Goal: Task Accomplishment & Management: Manage account settings

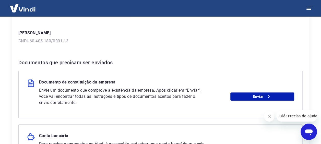
scroll to position [77, 0]
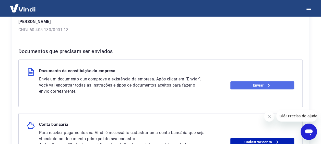
click at [255, 85] on link "Enviar" at bounding box center [262, 85] width 64 height 8
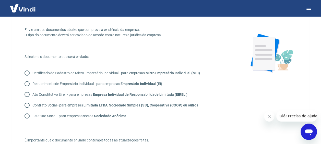
scroll to position [26, 0]
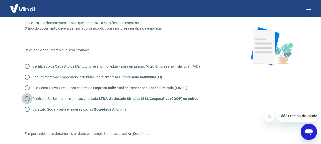
click at [28, 98] on input "Contrato Social - para empresas Limitada LTDA, Sociedade Simples (SS), Cooperat…" at bounding box center [27, 98] width 11 height 11
radio input "true"
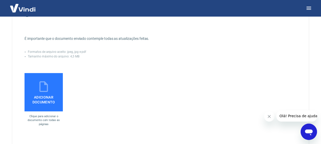
scroll to position [128, 0]
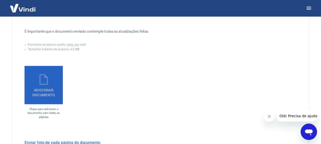
click at [40, 91] on span "Adicionar documento" at bounding box center [44, 91] width 34 height 11
click at [0, 0] on input "Adicionar documento" at bounding box center [0, 0] width 0 height 0
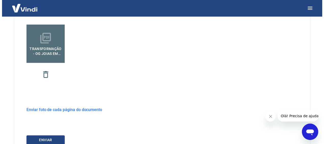
scroll to position [204, 0]
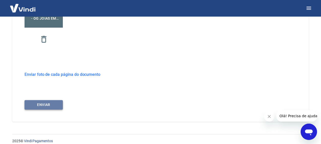
click at [52, 103] on button "ENVIAR" at bounding box center [43, 104] width 38 height 9
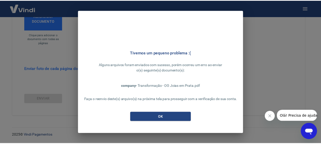
scroll to position [201, 0]
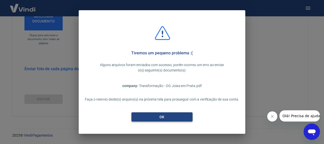
click at [163, 117] on button "OK" at bounding box center [162, 116] width 61 height 9
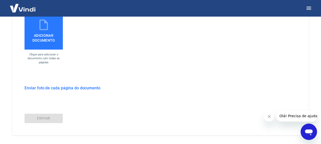
scroll to position [150, 0]
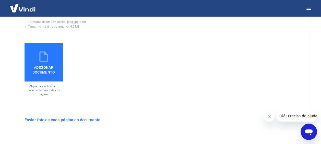
click at [49, 66] on span "Adicionar documento" at bounding box center [44, 68] width 34 height 11
click at [0, 0] on input "Adicionar documento" at bounding box center [0, 0] width 0 height 0
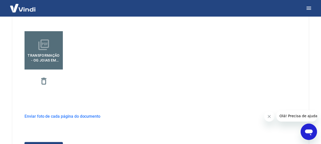
scroll to position [184, 0]
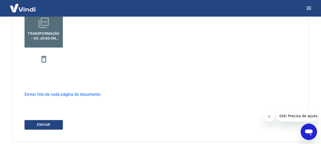
click at [55, 95] on h6 "Enviar foto de cada página do documento" at bounding box center [62, 94] width 76 height 6
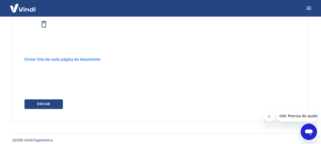
scroll to position [224, 0]
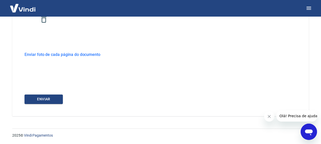
click at [46, 54] on h6 "Enviar foto de cada página do documento" at bounding box center [62, 54] width 76 height 6
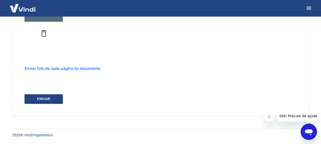
scroll to position [210, 0]
click at [45, 35] on icon "button" at bounding box center [43, 33] width 9 height 9
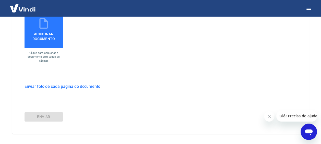
scroll to position [176, 0]
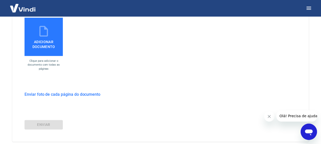
click at [45, 47] on span "Adicionar documento" at bounding box center [44, 42] width 34 height 11
click at [0, 0] on input "Adicionar documento" at bounding box center [0, 0] width 0 height 0
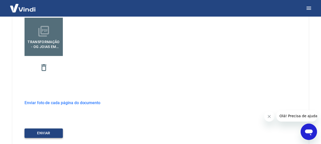
click at [46, 134] on button "ENVIAR" at bounding box center [43, 132] width 38 height 9
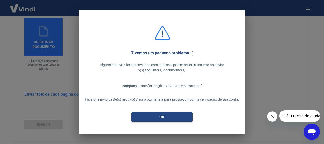
click at [170, 119] on button "OK" at bounding box center [162, 116] width 61 height 9
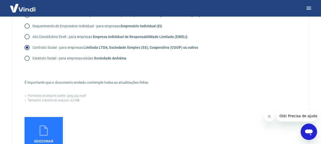
scroll to position [128, 0]
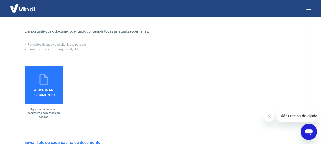
click at [33, 86] on span "Adicionar documento" at bounding box center [44, 91] width 34 height 11
click at [0, 0] on input "Adicionar documento" at bounding box center [0, 0] width 0 height 0
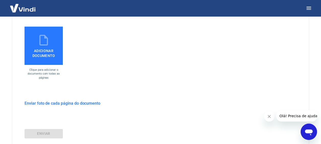
scroll to position [201, 0]
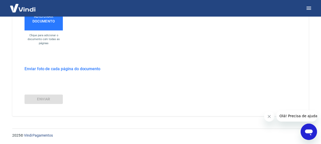
click at [78, 69] on h6 "Enviar foto de cada página do documento" at bounding box center [62, 69] width 76 height 6
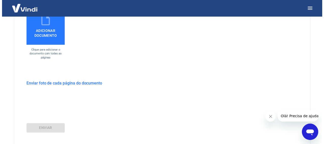
scroll to position [176, 0]
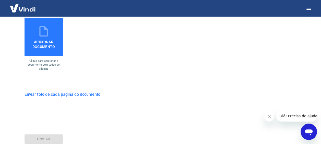
click at [43, 45] on span "Adicionar documento" at bounding box center [44, 42] width 34 height 11
click at [0, 0] on input "Adicionar documento" at bounding box center [0, 0] width 0 height 0
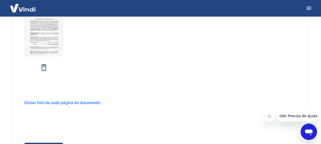
click at [69, 103] on h6 "Enviar foto de cada página do documento" at bounding box center [62, 102] width 76 height 6
click at [51, 133] on button "ENVIAR" at bounding box center [43, 132] width 38 height 9
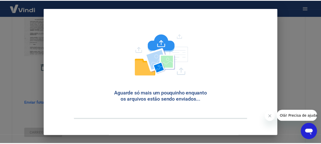
scroll to position [33, 0]
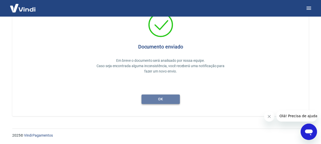
click at [163, 99] on button "ok" at bounding box center [160, 98] width 38 height 9
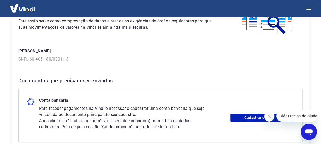
scroll to position [77, 0]
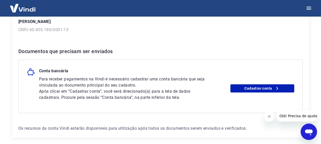
scroll to position [11, 0]
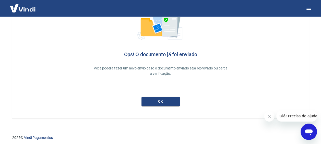
scroll to position [44, 0]
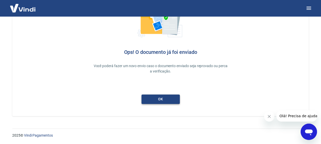
click at [163, 99] on link "ok" at bounding box center [160, 98] width 38 height 9
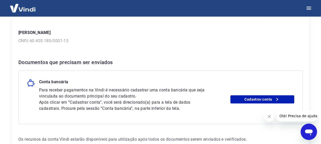
scroll to position [77, 0]
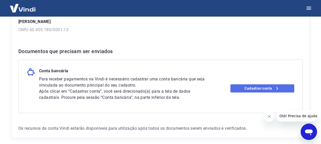
click at [272, 89] on link "Cadastrar conta" at bounding box center [262, 88] width 64 height 8
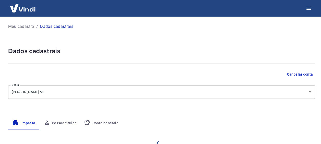
select select "SP"
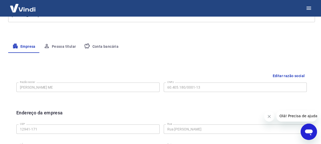
scroll to position [26, 0]
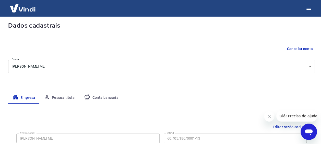
click at [74, 67] on body "Meu cadastro / Dados cadastrais Dados cadastrais Cancelar conta [PERSON_NAME] M…" at bounding box center [160, 46] width 321 height 144
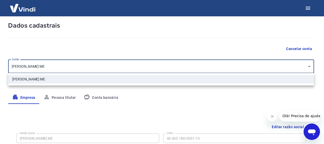
click at [312, 66] on div at bounding box center [162, 72] width 324 height 144
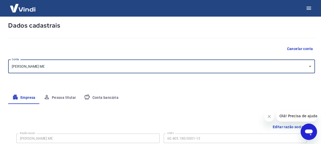
click at [297, 48] on button "Cancelar conta" at bounding box center [299, 48] width 30 height 9
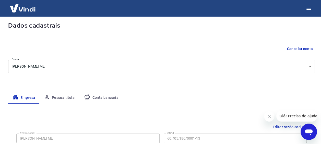
click at [60, 98] on button "Pessoa titular" at bounding box center [60, 98] width 41 height 12
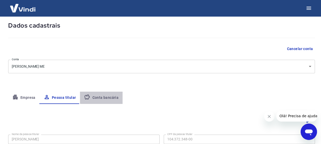
click at [108, 97] on button "Conta bancária" at bounding box center [101, 98] width 43 height 12
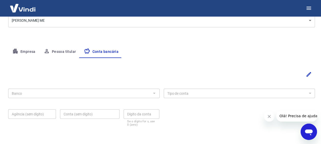
scroll to position [77, 0]
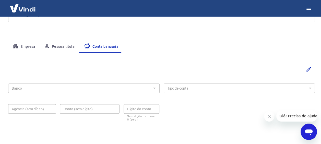
click at [27, 45] on button "Empresa" at bounding box center [23, 47] width 31 height 12
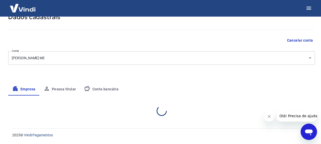
select select "SP"
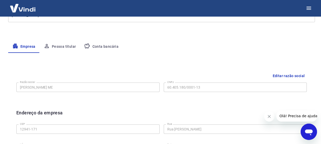
click at [284, 75] on button "Editar razão social" at bounding box center [288, 75] width 36 height 9
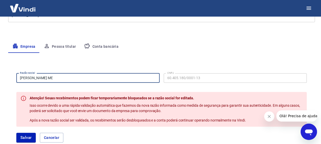
drag, startPoint x: 69, startPoint y: 79, endPoint x: 34, endPoint y: 76, distance: 35.1
click at [34, 76] on input "Otavio Giora Filho ME" at bounding box center [87, 77] width 143 height 9
type input "O"
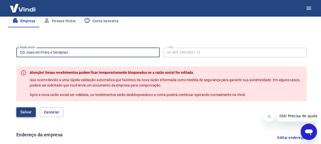
type input "OG Joias em Prata e Semijoias"
click at [25, 113] on button "Salvar" at bounding box center [25, 112] width 19 height 10
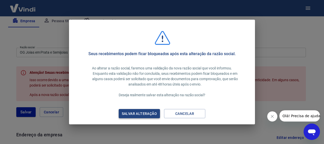
click at [141, 115] on div "Salvar alteração" at bounding box center [139, 113] width 47 height 6
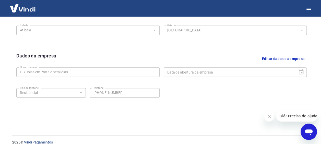
scroll to position [224, 0]
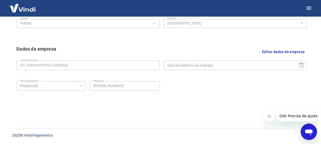
click at [301, 65] on div "Data de abertura da empresa" at bounding box center [234, 64] width 143 height 9
click at [269, 52] on button "Editar dados da empresa" at bounding box center [283, 51] width 47 height 13
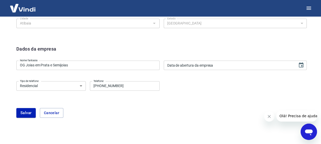
click at [217, 64] on input "Data de abertura da empresa" at bounding box center [228, 64] width 130 height 9
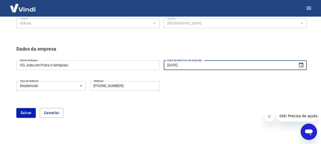
type input "24/04/1989"
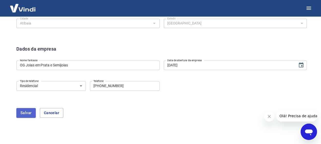
click at [29, 111] on button "Salvar" at bounding box center [25, 113] width 19 height 10
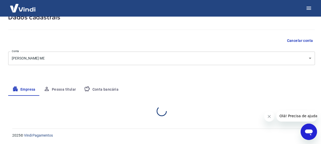
select select "SP"
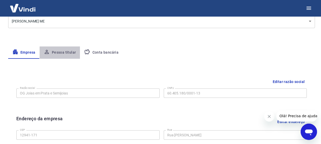
click at [71, 51] on button "Pessoa titular" at bounding box center [60, 52] width 41 height 12
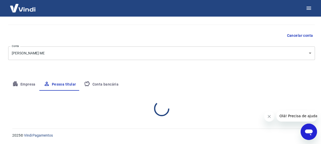
scroll to position [62, 0]
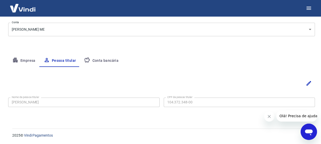
click at [106, 61] on button "Conta bancária" at bounding box center [101, 61] width 43 height 12
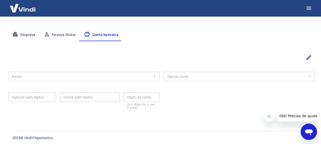
scroll to position [91, 0]
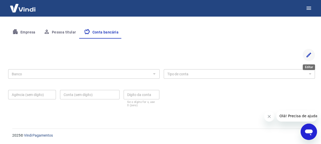
click at [307, 54] on icon "Editar" at bounding box center [308, 55] width 6 height 6
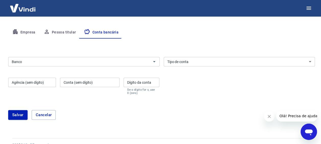
click at [187, 63] on select "Conta Corrente Conta Poupança" at bounding box center [238, 61] width 151 height 9
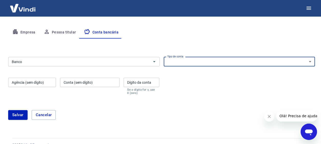
click at [187, 63] on select "Conta Corrente Conta Poupança" at bounding box center [238, 61] width 151 height 9
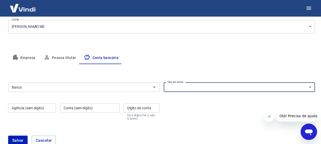
scroll to position [77, 0]
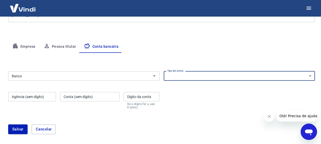
click at [68, 75] on input "Banco" at bounding box center [80, 76] width 140 height 6
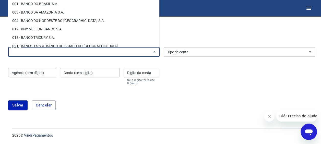
scroll to position [25, 0]
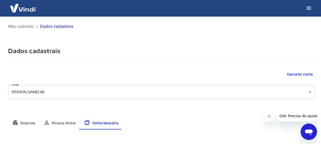
click at [124, 56] on div at bounding box center [161, 62] width 306 height 15
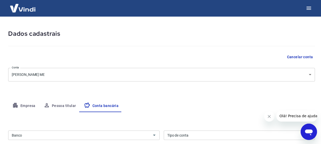
scroll to position [26, 0]
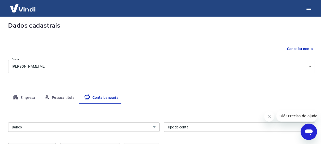
click at [105, 95] on button "Conta bancária" at bounding box center [101, 98] width 43 height 12
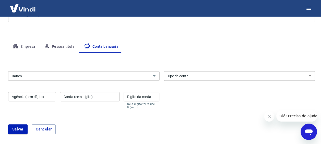
click at [100, 76] on input "Banco" at bounding box center [80, 76] width 140 height 6
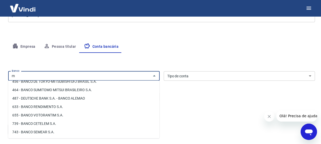
scroll to position [0, 0]
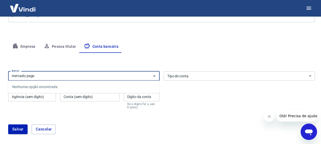
type input "mercado pago"
click at [8, 124] on button "Salvar" at bounding box center [17, 129] width 19 height 10
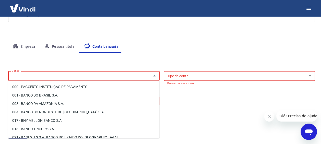
click at [71, 75] on input "Banco" at bounding box center [80, 76] width 140 height 6
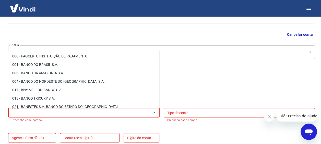
scroll to position [77, 0]
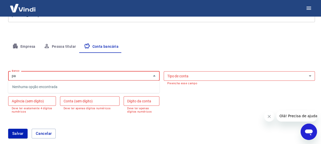
type input "p"
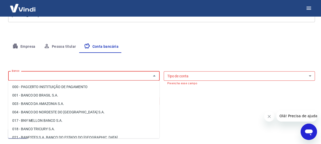
click at [175, 51] on div "Empresa Pessoa titular Conta bancária" at bounding box center [161, 47] width 306 height 12
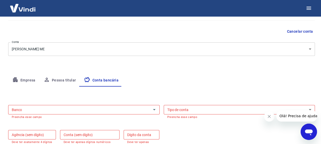
scroll to position [51, 0]
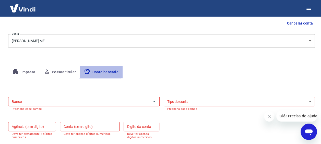
click at [112, 71] on button "Conta bancária" at bounding box center [101, 72] width 43 height 12
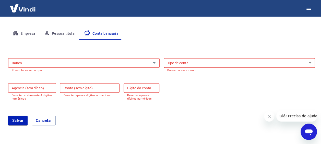
scroll to position [102, 0]
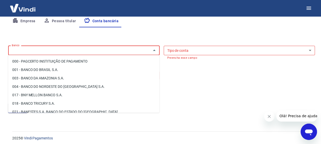
click at [96, 51] on input "Banco" at bounding box center [80, 50] width 140 height 6
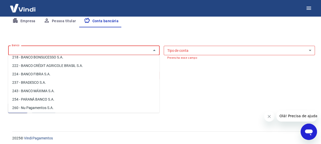
scroll to position [383, 0]
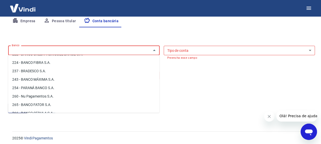
click at [44, 71] on li "237 - BRADESCO S.A." at bounding box center [83, 71] width 151 height 8
type input "237 - BRADESCO S.A."
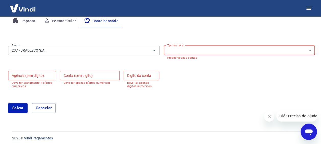
click at [182, 52] on select "Conta Corrente Conta Poupança" at bounding box center [238, 50] width 151 height 9
select select "1"
click at [163, 47] on select "Conta Corrente Conta Poupança" at bounding box center [238, 50] width 151 height 9
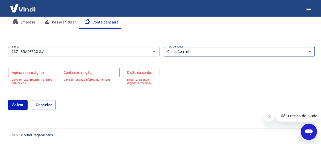
scroll to position [100, 0]
click at [111, 22] on button "Conta bancária" at bounding box center [101, 23] width 43 height 12
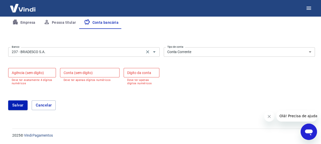
click at [53, 52] on input "237 - BRADESCO S.A." at bounding box center [76, 52] width 133 height 6
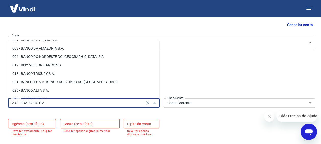
scroll to position [26, 0]
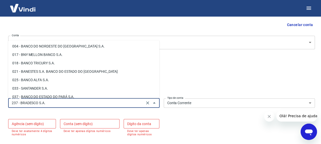
click at [48, 72] on li "021 - BANESTES S.A. BANCO DO ESTADO DO ESPIRITO SANTO" at bounding box center [83, 71] width 151 height 8
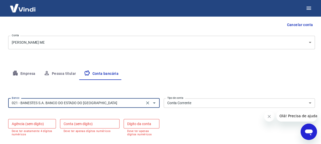
click at [58, 103] on input "021 - BANESTES S.A. BANCO DO ESTADO DO ESPIRITO SANTO" at bounding box center [76, 103] width 133 height 6
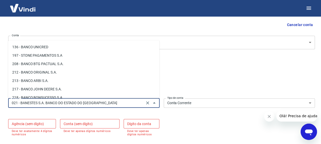
scroll to position [309, 0]
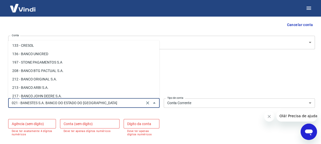
click at [61, 63] on li "197 - STONE PAGAMENTOS S.A" at bounding box center [83, 62] width 151 height 8
type input "197 - STONE PAGAMENTOS S.A"
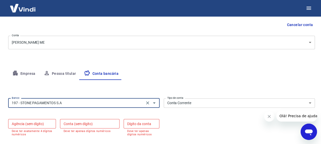
click at [147, 103] on icon "Clear" at bounding box center [147, 102] width 3 height 3
